Goal: Information Seeking & Learning: Learn about a topic

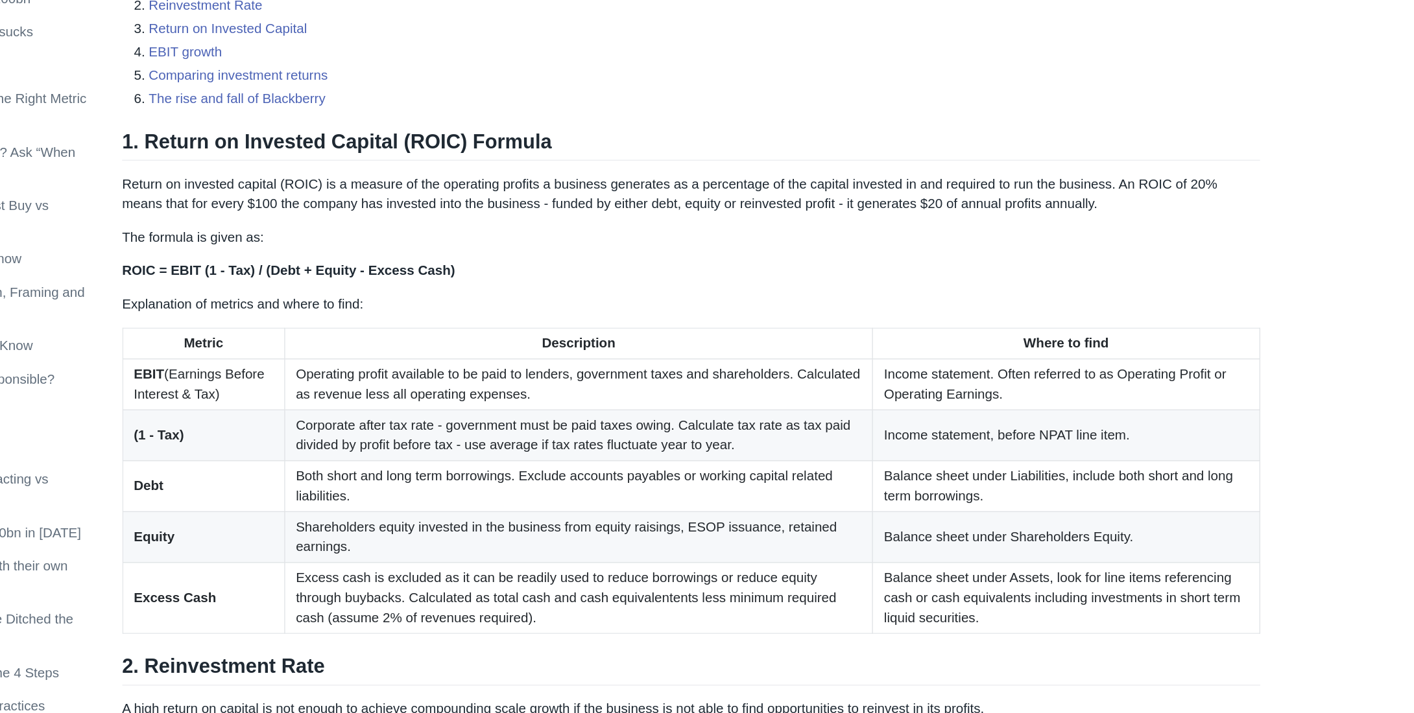
scroll to position [464, 0]
click at [1066, 477] on td "Income statement. Often referred to as Operating Profit or Operating Earnings." at bounding box center [1146, 458] width 300 height 40
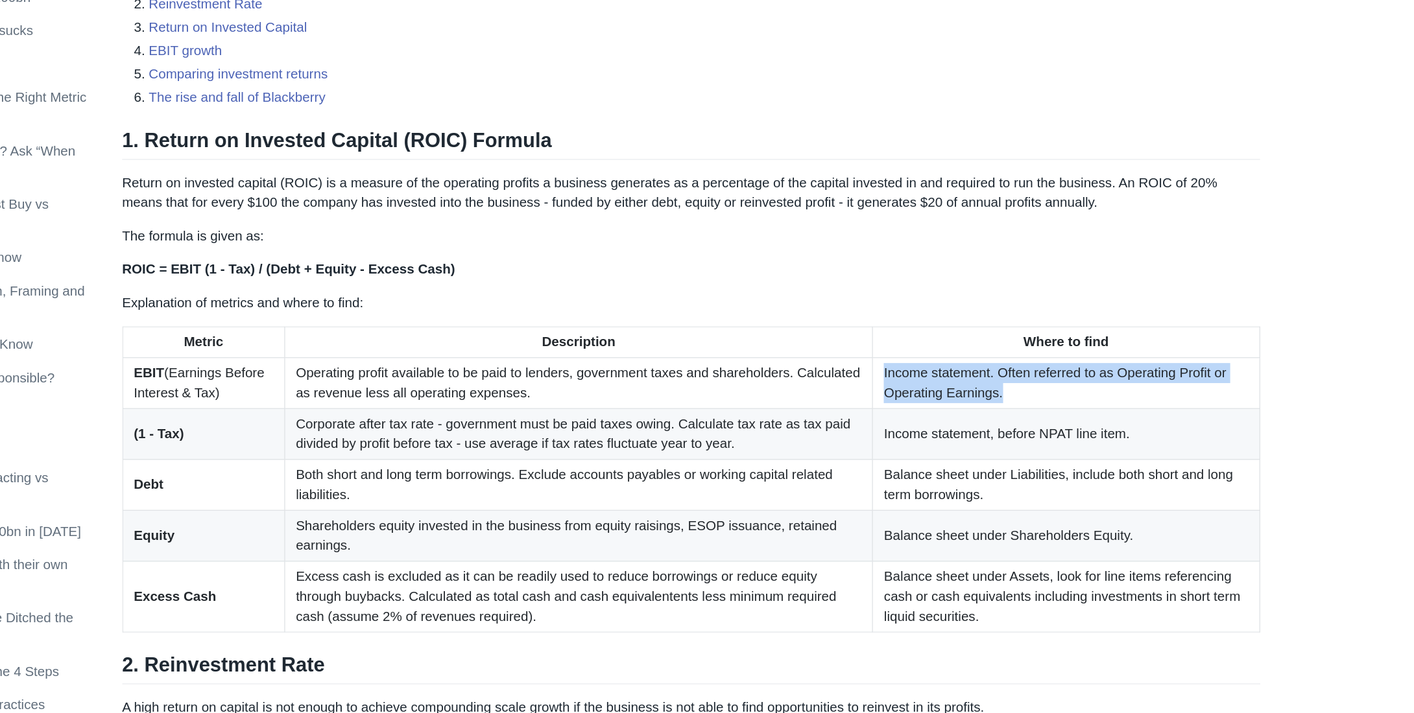
click at [1066, 477] on td "Income statement. Often referred to as Operating Profit or Operating Earnings." at bounding box center [1146, 458] width 300 height 40
click at [1022, 474] on td "Income statement. Often referred to as Operating Profit or Operating Earnings." at bounding box center [1146, 458] width 300 height 40
drag, startPoint x: 1022, startPoint y: 474, endPoint x: 998, endPoint y: 469, distance: 25.2
click at [998, 469] on td "Income statement. Often referred to as Operating Profit or Operating Earnings." at bounding box center [1146, 458] width 300 height 40
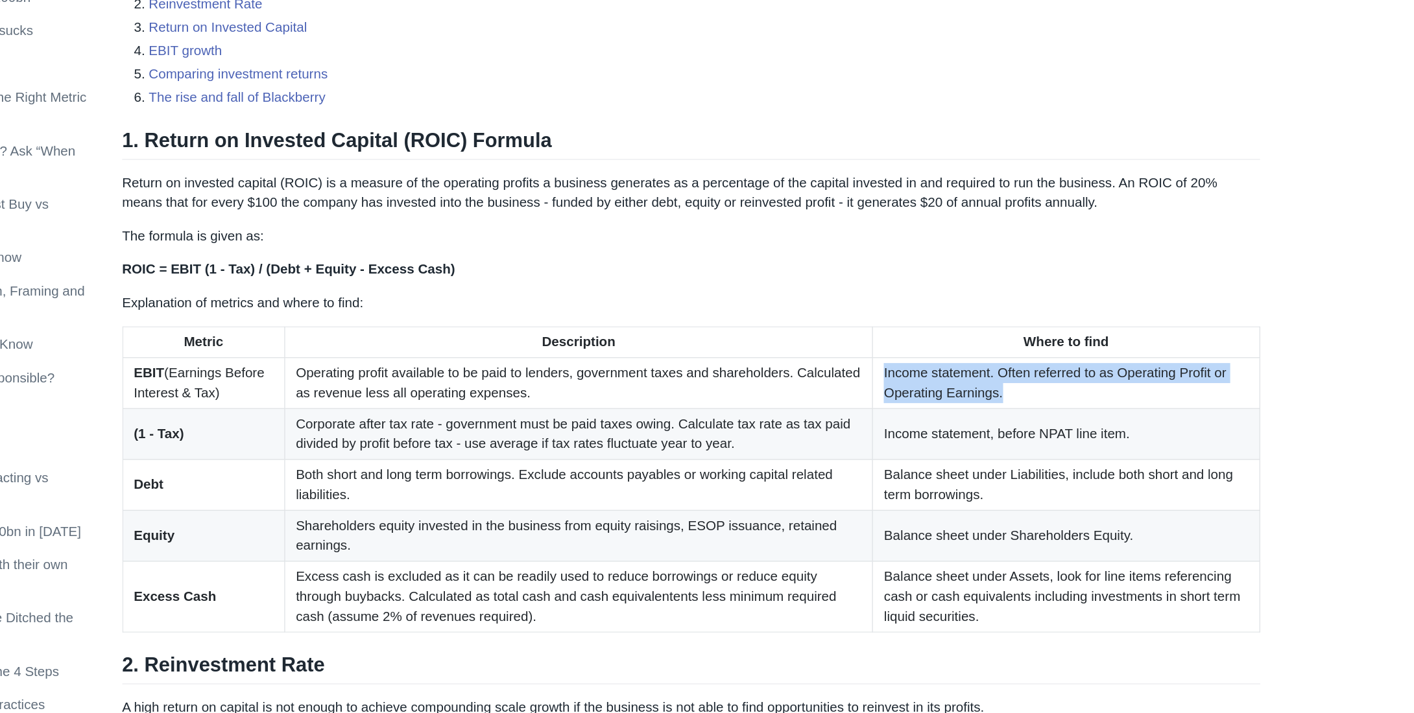
click at [998, 469] on td "Income statement. Often referred to as Operating Profit or Operating Earnings." at bounding box center [1146, 458] width 300 height 40
drag, startPoint x: 998, startPoint y: 469, endPoint x: 1058, endPoint y: 466, distance: 61.0
click at [1058, 466] on td "Income statement. Often referred to as Operating Profit or Operating Earnings." at bounding box center [1146, 458] width 300 height 40
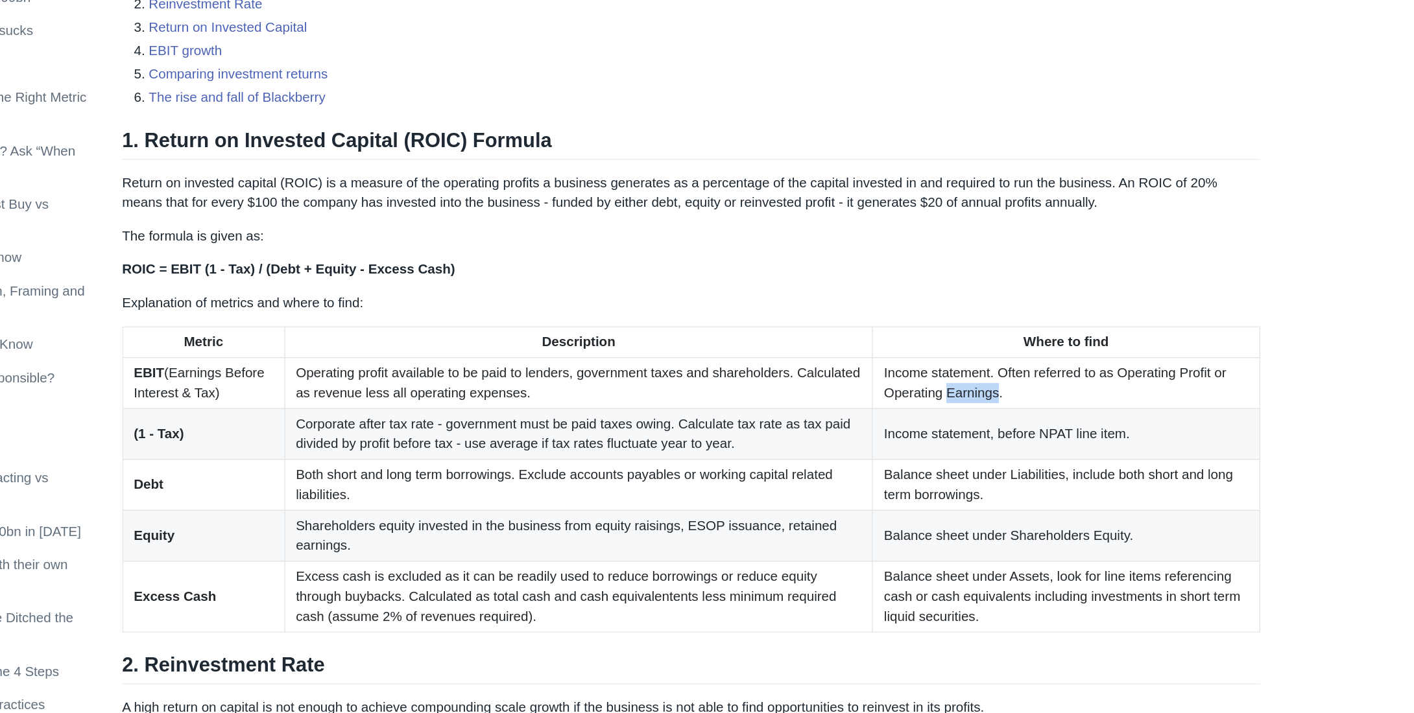
click at [1058, 466] on td "Income statement. Often referred to as Operating Profit or Operating Earnings." at bounding box center [1146, 458] width 300 height 40
drag, startPoint x: 1058, startPoint y: 466, endPoint x: 1014, endPoint y: 462, distance: 45.0
click at [1014, 462] on td "Income statement. Often referred to as Operating Profit or Operating Earnings." at bounding box center [1146, 458] width 300 height 40
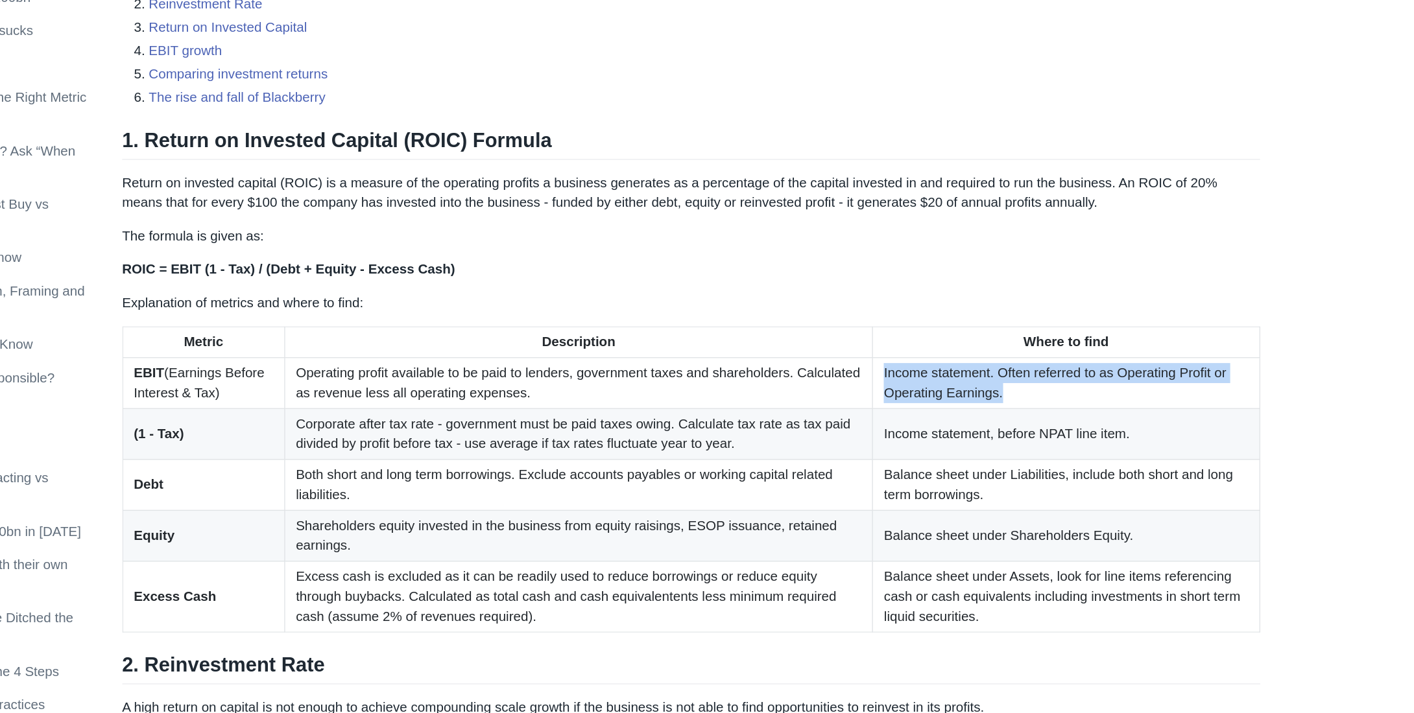
drag, startPoint x: 1014, startPoint y: 462, endPoint x: 1066, endPoint y: 466, distance: 52.0
click at [1066, 466] on td "Income statement. Often referred to as Operating Profit or Operating Earnings." at bounding box center [1146, 458] width 300 height 40
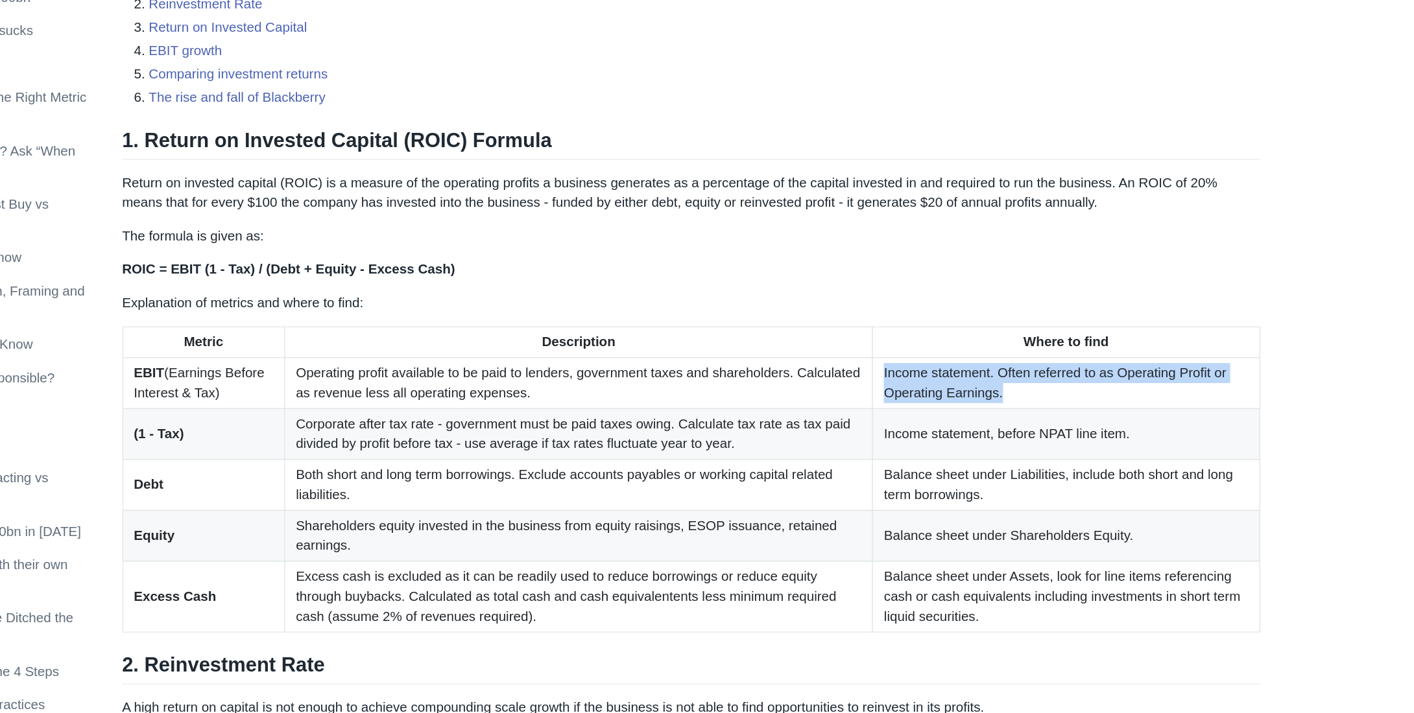
click at [1114, 466] on td "Income statement. Often referred to as Operating Profit or Operating Earnings." at bounding box center [1146, 458] width 300 height 40
